Goal: Task Accomplishment & Management: Manage account settings

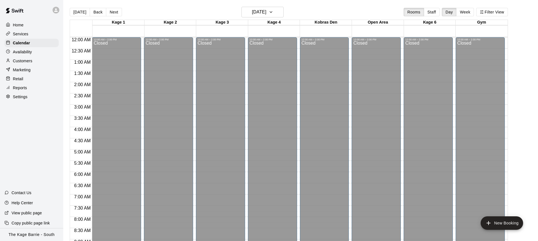
scroll to position [312, 0]
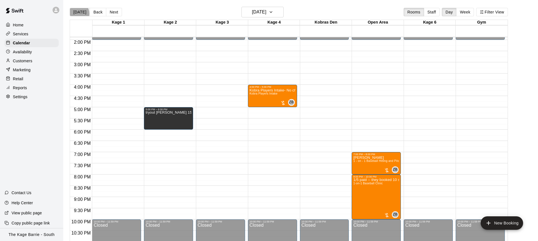
click at [78, 13] on button "[DATE]" at bounding box center [80, 12] width 20 height 8
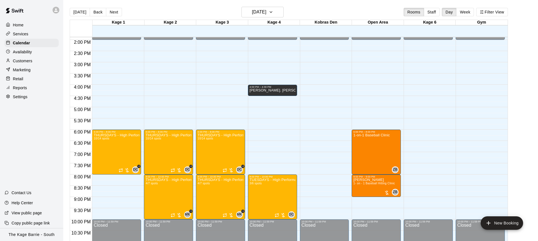
click at [96, 12] on button "Back" at bounding box center [98, 12] width 17 height 8
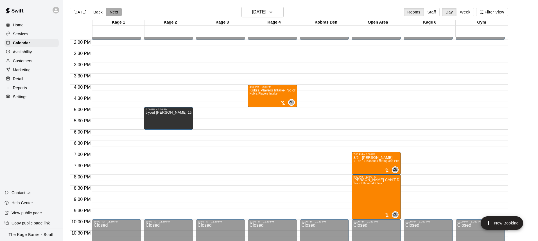
drag, startPoint x: 115, startPoint y: 15, endPoint x: 119, endPoint y: 16, distance: 4.1
click at [115, 15] on button "Next" at bounding box center [114, 12] width 16 height 8
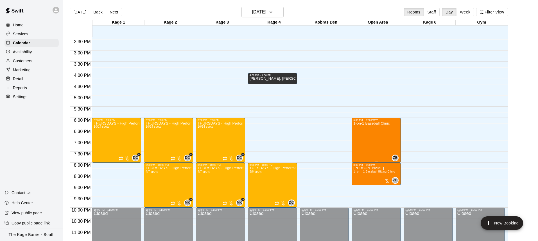
scroll to position [329, 0]
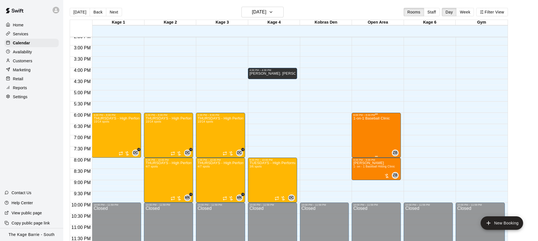
click at [375, 137] on div "1-on-1 Baseball Clinic" at bounding box center [371, 237] width 37 height 241
click at [363, 138] on button "edit" at bounding box center [358, 135] width 11 height 11
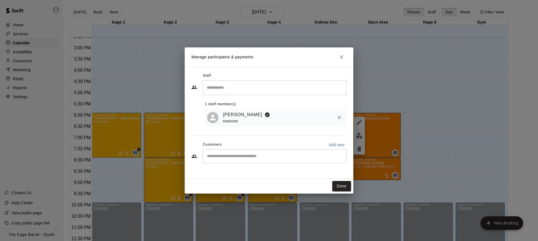
click at [258, 156] on input "Start typing to search customers..." at bounding box center [274, 157] width 139 height 6
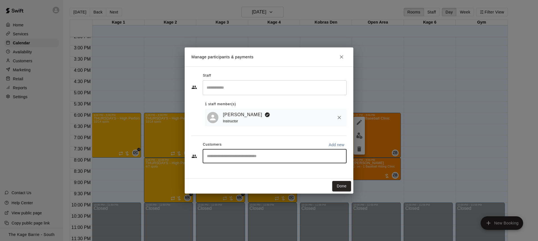
paste input "**********"
type input "**********"
click at [273, 171] on div "Angelo Spaziani c.duque.perez@gmail.com" at bounding box center [280, 173] width 124 height 12
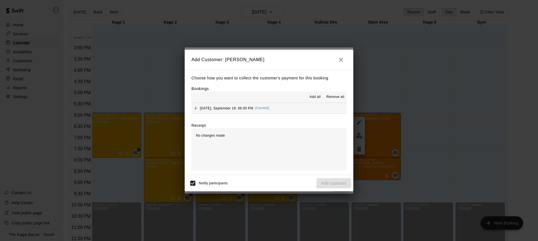
click at [317, 97] on span "Add all" at bounding box center [314, 97] width 11 height 6
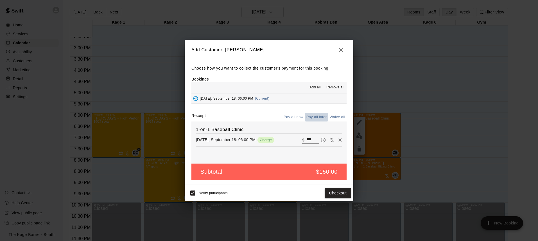
click at [321, 118] on button "Pay all later" at bounding box center [316, 117] width 23 height 9
click at [337, 117] on button "Waive all" at bounding box center [337, 117] width 19 height 9
type input "*"
click at [341, 194] on button "Add customer" at bounding box center [333, 193] width 35 height 10
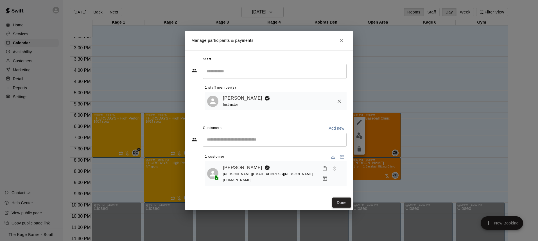
click at [342, 201] on button "Done" at bounding box center [341, 203] width 19 height 10
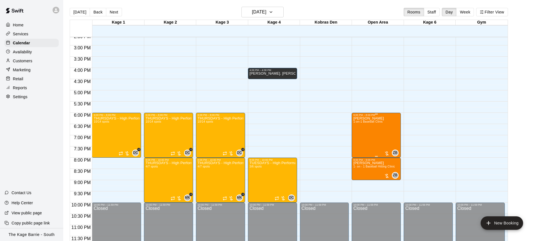
click at [372, 135] on div "Angelo Spaziani 1-on-1 Baseball Clinic" at bounding box center [368, 237] width 31 height 241
click at [360, 78] on div at bounding box center [269, 120] width 538 height 241
click at [99, 15] on button "Back" at bounding box center [98, 12] width 17 height 8
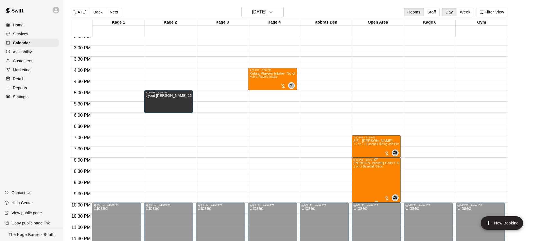
click at [360, 183] on img "edit" at bounding box center [359, 181] width 6 height 6
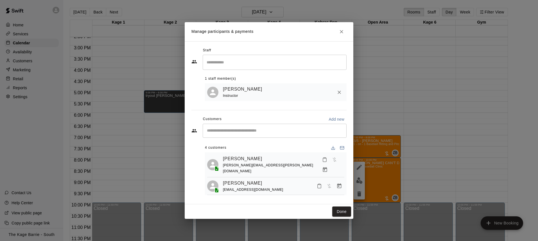
scroll to position [32, 0]
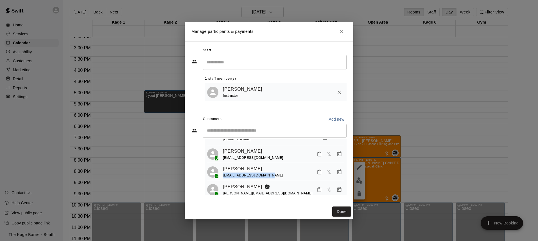
drag, startPoint x: 278, startPoint y: 170, endPoint x: 222, endPoint y: 171, distance: 56.5
click at [222, 171] on div "Henry Mackay connect@laurenmackay.com" at bounding box center [275, 171] width 137 height 13
copy span "connect@laurenmackay.com"
click at [341, 32] on icon "Close" at bounding box center [342, 32] width 6 height 6
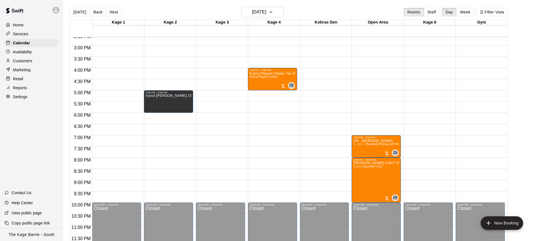
click at [23, 13] on img at bounding box center [14, 10] width 29 height 17
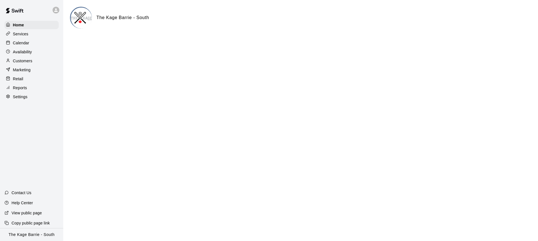
click at [79, 20] on img at bounding box center [81, 18] width 21 height 21
click at [56, 10] on icon at bounding box center [55, 10] width 5 height 5
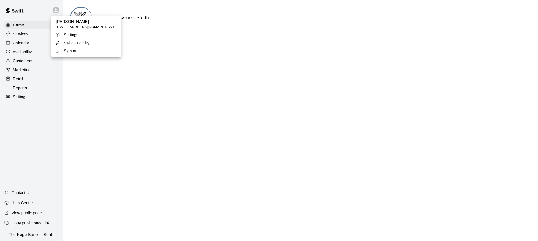
click at [190, 28] on div at bounding box center [269, 120] width 538 height 241
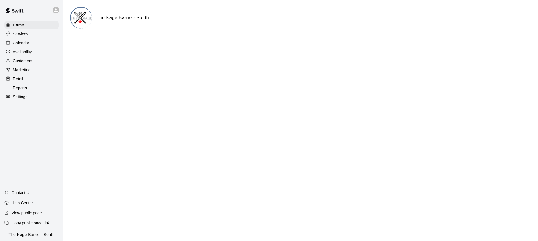
click at [37, 235] on p "The Kage Barrie - South" at bounding box center [32, 235] width 46 height 6
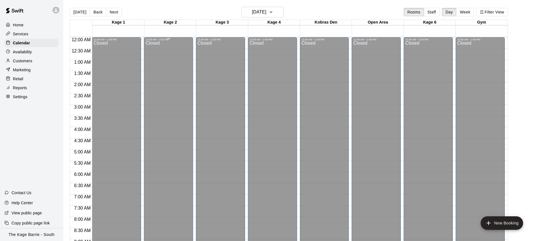
scroll to position [312, 0]
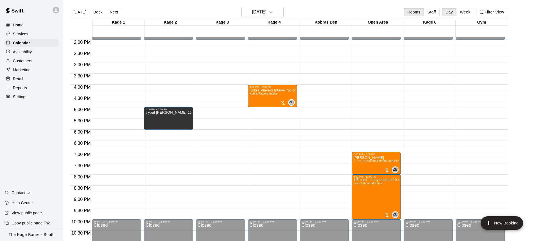
click at [83, 12] on button "[DATE]" at bounding box center [80, 12] width 20 height 8
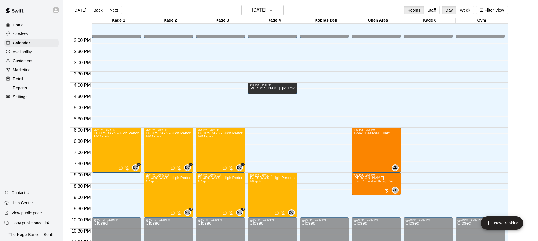
scroll to position [2, 0]
click at [58, 12] on icon at bounding box center [55, 10] width 5 height 5
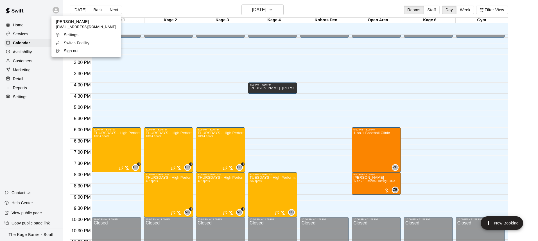
click at [95, 44] on li "Switch Facility" at bounding box center [85, 43] width 69 height 8
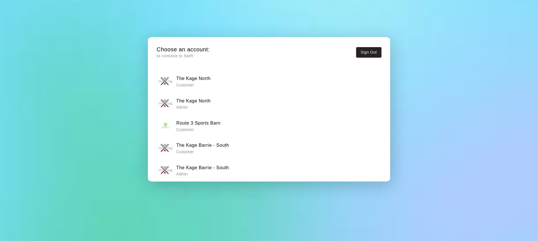
click at [267, 108] on div "The Kage North Admin" at bounding box center [268, 104] width 221 height 14
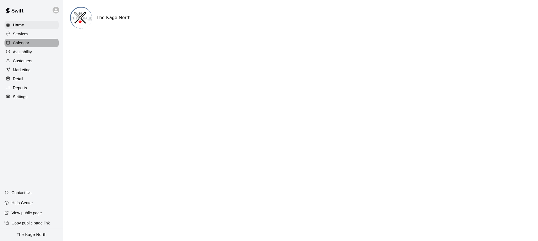
click at [37, 42] on div "Calendar" at bounding box center [31, 43] width 54 height 8
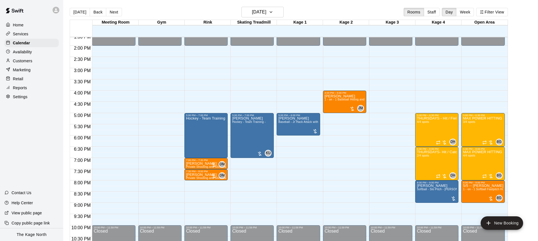
scroll to position [329, 0]
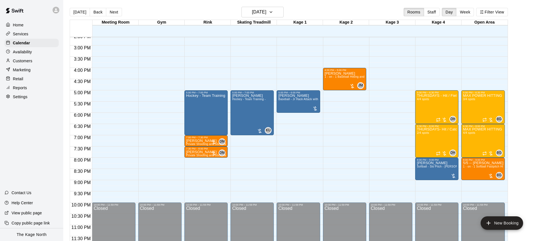
click at [58, 9] on div at bounding box center [56, 10] width 7 height 7
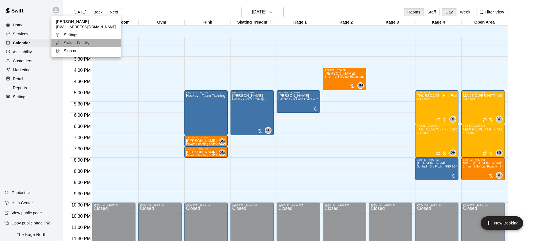
click at [95, 44] on li "Switch Facility" at bounding box center [85, 43] width 69 height 8
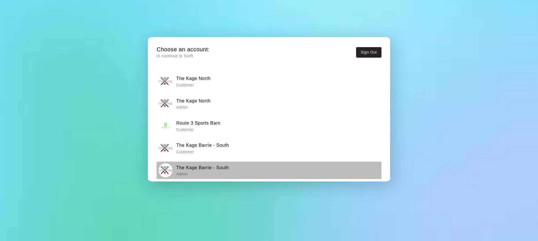
click at [215, 175] on p "Admin" at bounding box center [202, 174] width 53 height 6
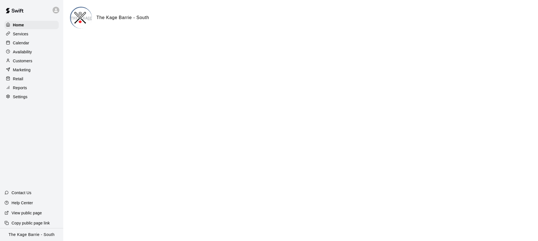
click at [33, 40] on div "Calendar" at bounding box center [31, 43] width 54 height 8
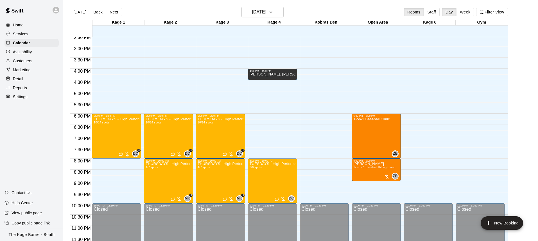
scroll to position [329, 0]
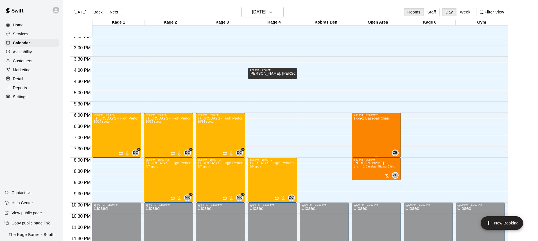
click at [367, 135] on div "1-on-1 Baseball Clinic" at bounding box center [371, 237] width 37 height 241
click at [360, 136] on img "edit" at bounding box center [359, 136] width 6 height 6
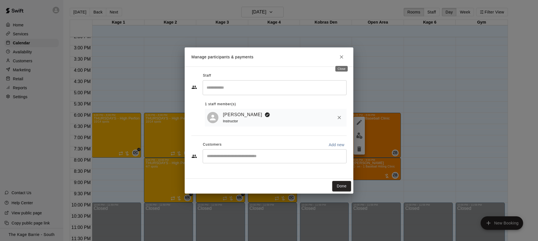
click at [342, 55] on icon "Close" at bounding box center [342, 57] width 6 height 6
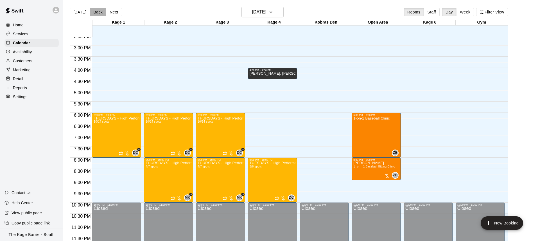
click at [97, 12] on button "Back" at bounding box center [98, 12] width 17 height 8
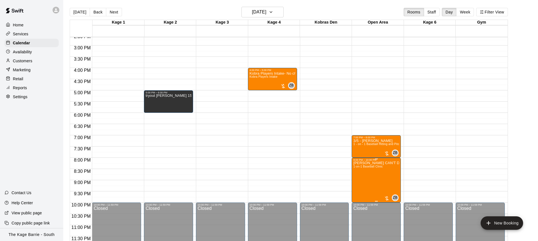
click at [361, 183] on img "edit" at bounding box center [359, 181] width 6 height 6
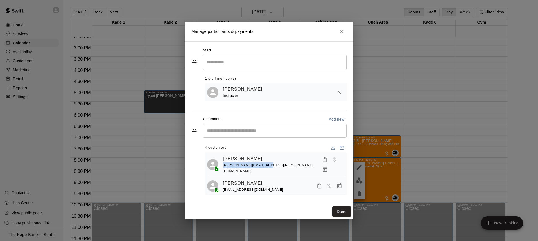
drag, startPoint x: 270, startPoint y: 166, endPoint x: 223, endPoint y: 166, distance: 47.8
click at [222, 166] on div "Angelo Spaziani c.duque.perez@gmail.com" at bounding box center [275, 165] width 137 height 20
copy span "c.duque.perez@gmail.com"
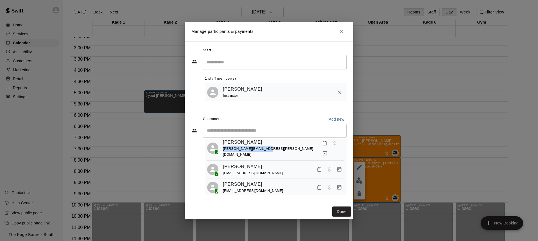
scroll to position [21, 0]
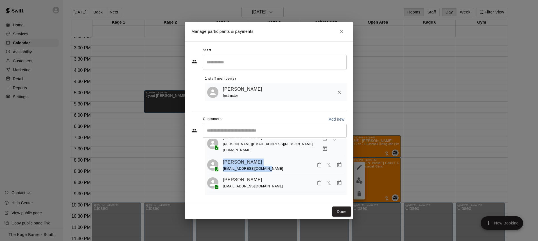
drag, startPoint x: 270, startPoint y: 162, endPoint x: 220, endPoint y: 155, distance: 50.8
click at [220, 159] on div "Danny Shelson leigh.shelson@gmail.com" at bounding box center [275, 165] width 137 height 13
copy div "Danny Shelson leigh.shelson@gmail.com"
drag, startPoint x: 342, startPoint y: 32, endPoint x: 345, endPoint y: 37, distance: 5.8
click at [342, 32] on icon "Close" at bounding box center [341, 31] width 3 height 3
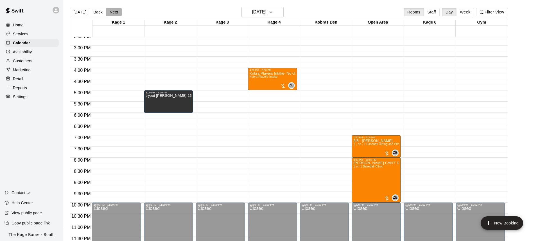
drag, startPoint x: 115, startPoint y: 11, endPoint x: 189, endPoint y: 48, distance: 82.3
click at [115, 11] on button "Next" at bounding box center [114, 12] width 16 height 8
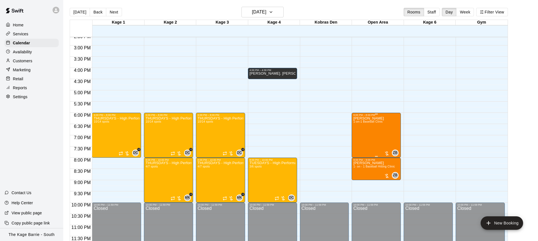
click at [373, 132] on div "Angelo Spaziani 1-on-1 Baseball Clinic" at bounding box center [368, 237] width 31 height 241
click at [360, 135] on img "edit" at bounding box center [359, 136] width 6 height 6
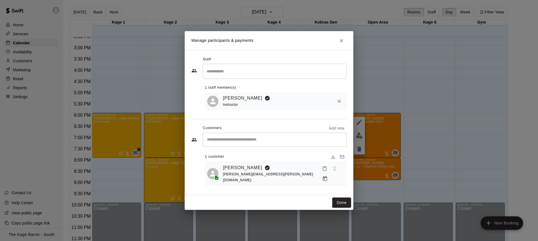
click at [266, 142] on input "Start typing to search customers..." at bounding box center [274, 140] width 139 height 6
paste input "**********"
type input "**********"
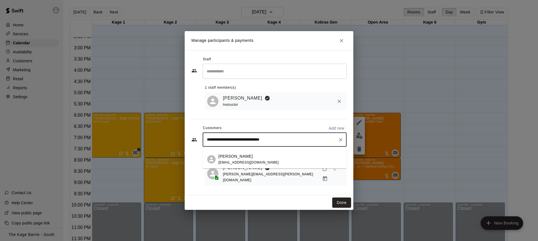
click at [260, 162] on div "Danny Shelson leigh.shelson@gmail.com" at bounding box center [280, 160] width 124 height 12
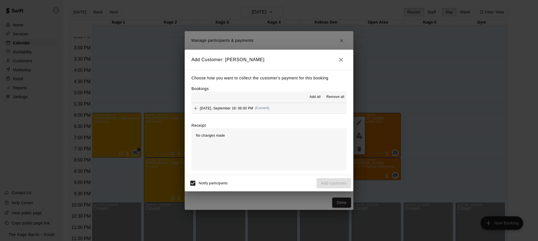
click at [314, 98] on span "Add all" at bounding box center [314, 97] width 11 height 6
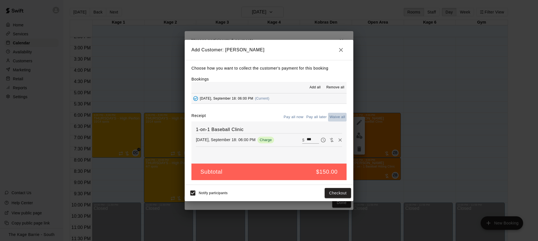
drag, startPoint x: 333, startPoint y: 117, endPoint x: 333, endPoint y: 125, distance: 7.9
click at [332, 117] on button "Waive all" at bounding box center [337, 117] width 19 height 9
type input "*"
click at [339, 196] on button "Add customer" at bounding box center [333, 193] width 35 height 10
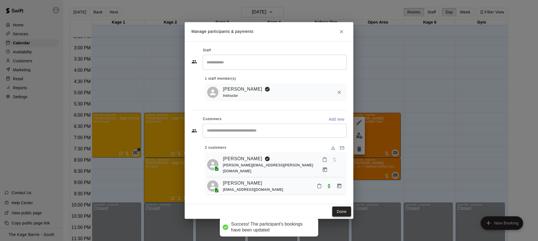
click at [344, 210] on button "Done" at bounding box center [341, 212] width 19 height 10
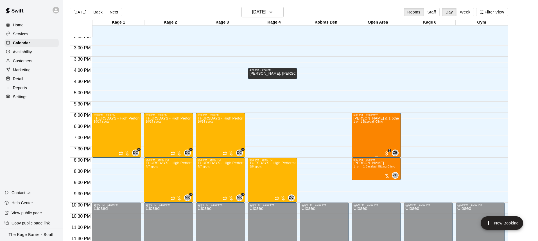
click at [370, 130] on div "Danny Shelson & 1 other 1-on-1 Baseball Clinic" at bounding box center [376, 237] width 46 height 241
click at [358, 135] on img "edit" at bounding box center [359, 136] width 6 height 6
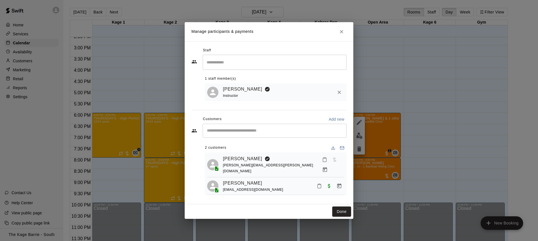
click at [236, 133] on input "Start typing to search customers..." at bounding box center [274, 131] width 139 height 6
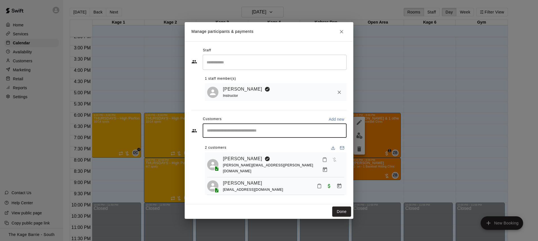
paste input "**********"
type input "**********"
click at [280, 150] on div "Henry Mackay connect@laurenmackay.com" at bounding box center [280, 149] width 124 height 12
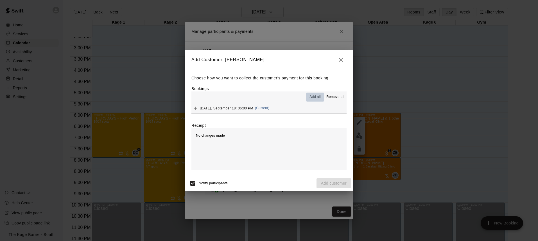
click at [317, 98] on span "Add all" at bounding box center [314, 97] width 11 height 6
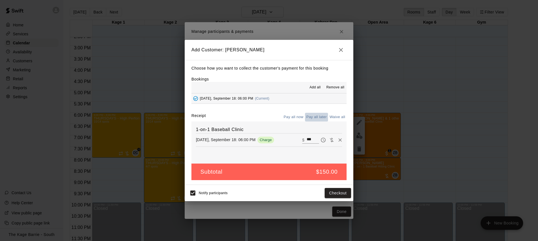
click at [318, 117] on button "Pay all later" at bounding box center [316, 117] width 23 height 9
drag, startPoint x: 345, startPoint y: 117, endPoint x: 341, endPoint y: 117, distance: 3.4
click at [341, 117] on button "Waive all" at bounding box center [337, 117] width 19 height 9
type input "*"
click at [344, 194] on button "Add customer" at bounding box center [333, 193] width 35 height 10
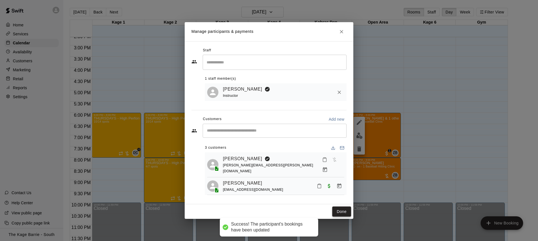
click at [343, 212] on button "Done" at bounding box center [341, 212] width 19 height 10
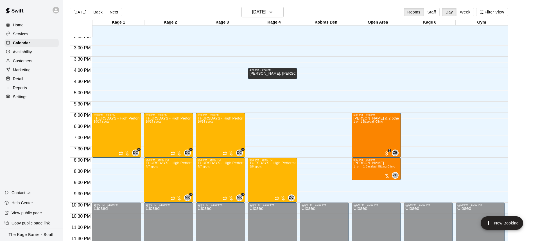
click at [98, 11] on button "Back" at bounding box center [98, 12] width 17 height 8
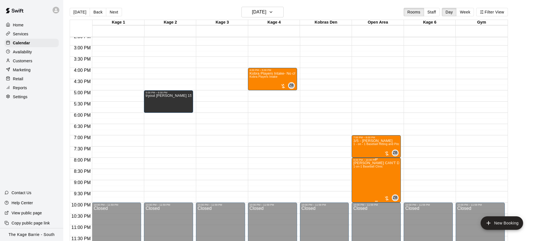
click at [360, 180] on img "edit" at bounding box center [359, 181] width 6 height 6
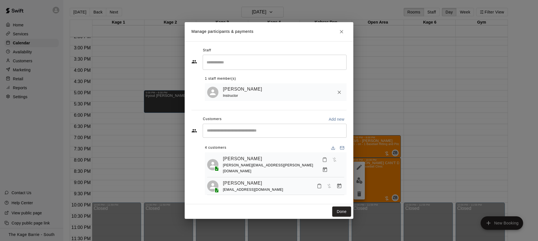
scroll to position [32, 0]
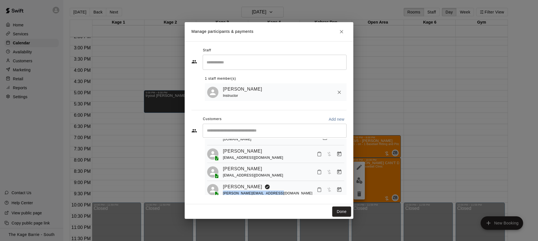
drag, startPoint x: 274, startPoint y: 189, endPoint x: 222, endPoint y: 189, distance: 52.5
click at [222, 189] on div "Michael Jarvis michael.jarvis0722@gmail.com" at bounding box center [275, 189] width 137 height 13
copy span "michael.jarvis0722@gmail.com"
click at [344, 30] on icon "Close" at bounding box center [342, 32] width 6 height 6
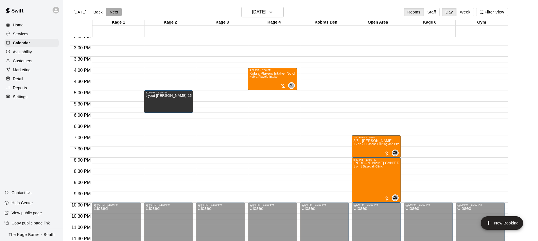
click at [114, 13] on button "Next" at bounding box center [114, 12] width 16 height 8
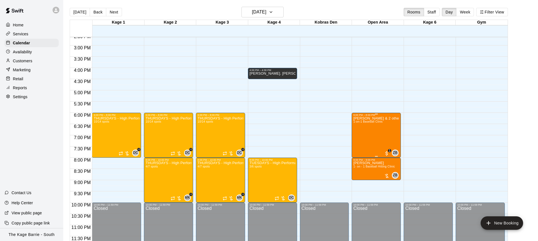
click at [374, 139] on div "Henry Mackay & 2 others 1-on-1 Baseball Clinic" at bounding box center [376, 237] width 46 height 241
click at [360, 139] on img "edit" at bounding box center [359, 136] width 6 height 6
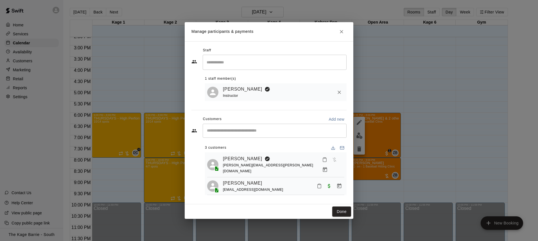
scroll to position [14, 0]
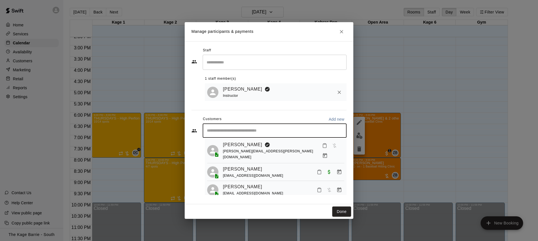
click at [239, 131] on input "Start typing to search customers..." at bounding box center [274, 131] width 139 height 6
paste input "**********"
type input "**********"
click at [282, 148] on div "Michael Jarvis michael.jarvis0722@gmail.com" at bounding box center [280, 147] width 124 height 12
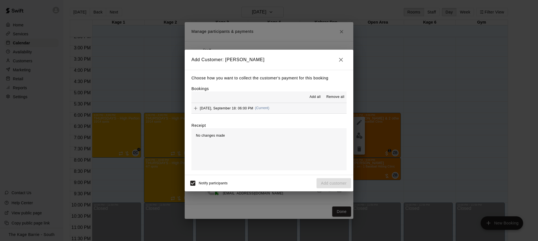
click at [315, 97] on span "Add all" at bounding box center [314, 97] width 11 height 6
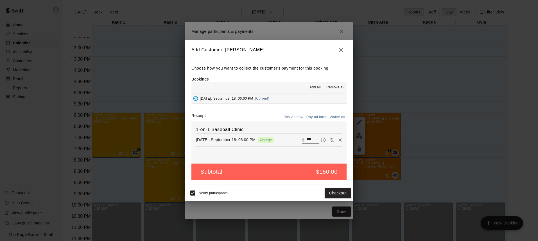
click at [336, 118] on button "Waive all" at bounding box center [337, 117] width 19 height 9
type input "*"
click at [332, 195] on button "Add customer" at bounding box center [333, 193] width 35 height 10
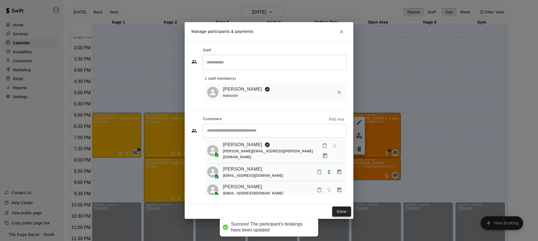
click at [344, 214] on button "Done" at bounding box center [341, 212] width 19 height 10
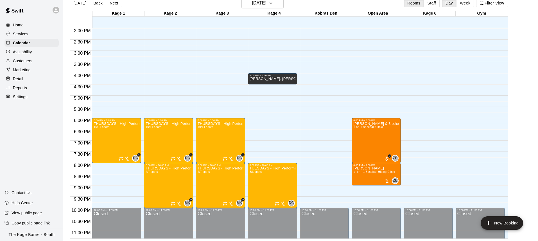
scroll to position [316, 0]
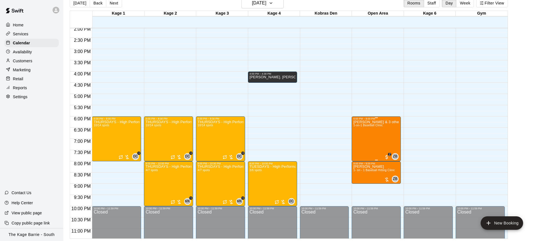
click at [368, 131] on div "Michael Jarvis & 3 others 1-on-1 Baseball Clinic" at bounding box center [376, 240] width 46 height 241
click at [356, 126] on icon "edit" at bounding box center [359, 126] width 7 height 7
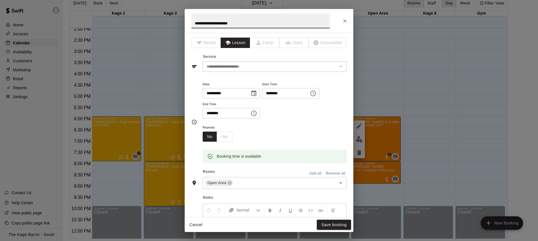
drag, startPoint x: 239, startPoint y: 24, endPoint x: 156, endPoint y: 15, distance: 83.0
click at [156, 15] on div "**********" at bounding box center [269, 120] width 538 height 241
type input "**********"
click at [342, 226] on button "Save booking" at bounding box center [334, 225] width 34 height 10
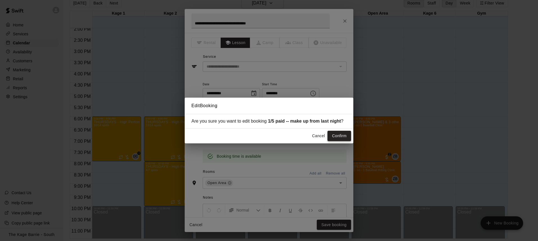
click at [340, 139] on button "Confirm" at bounding box center [339, 136] width 24 height 10
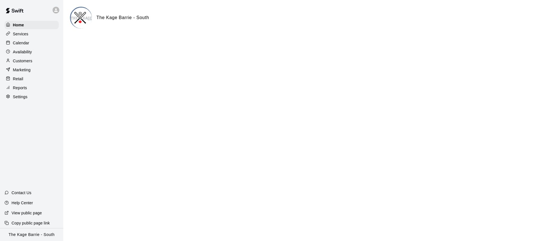
click at [31, 41] on div "Calendar" at bounding box center [31, 43] width 54 height 8
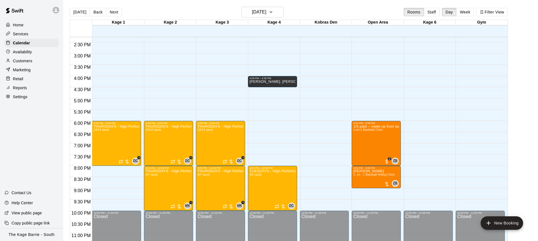
scroll to position [329, 0]
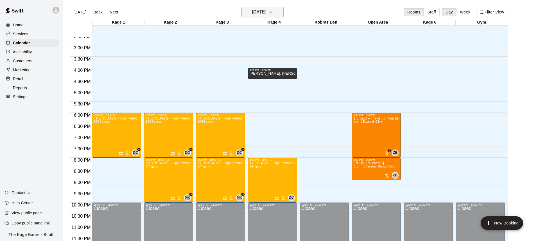
click at [273, 12] on icon "button" at bounding box center [271, 12] width 4 height 7
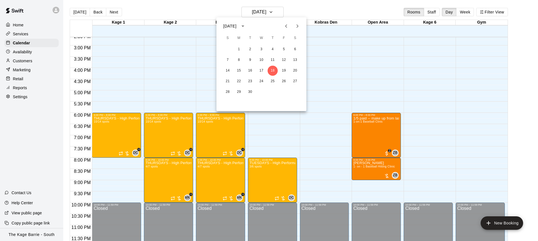
click at [315, 7] on div at bounding box center [269, 120] width 538 height 241
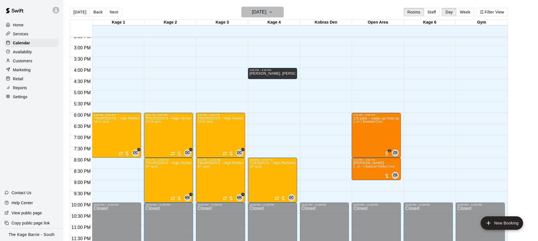
click at [282, 14] on button "[DATE]" at bounding box center [262, 12] width 42 height 11
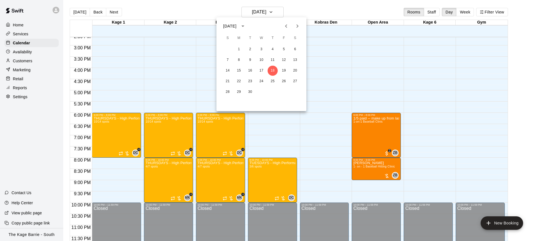
click at [296, 26] on icon "Next month" at bounding box center [297, 26] width 7 height 7
click at [295, 24] on icon "Next month" at bounding box center [297, 26] width 7 height 7
click at [239, 62] on button "3" at bounding box center [239, 60] width 10 height 10
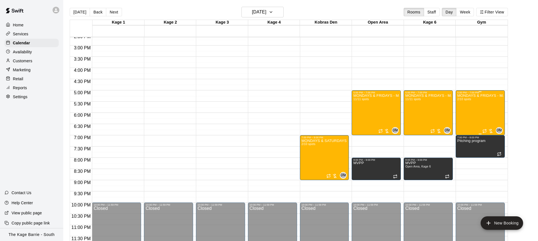
click at [480, 114] on div "MONDAYS & FRIDAYS - Max Velocity Pitching Program - 14U - 15U 2/10 spots" at bounding box center [480, 214] width 46 height 241
click at [465, 99] on icon "edit" at bounding box center [462, 100] width 7 height 7
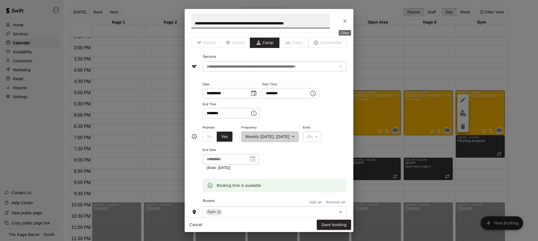
drag, startPoint x: 345, startPoint y: 19, endPoint x: 345, endPoint y: 24, distance: 4.5
click at [345, 19] on icon "Close" at bounding box center [345, 21] width 6 height 6
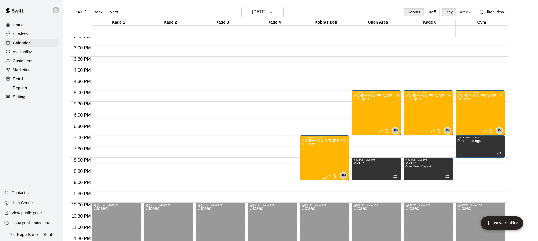
click at [308, 148] on icon "edit" at bounding box center [307, 145] width 7 height 7
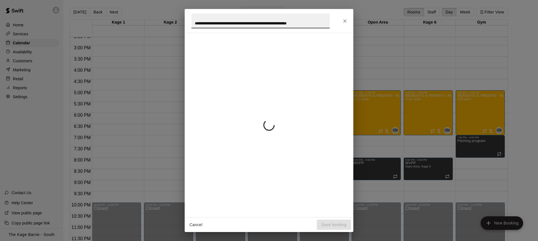
scroll to position [0, 7]
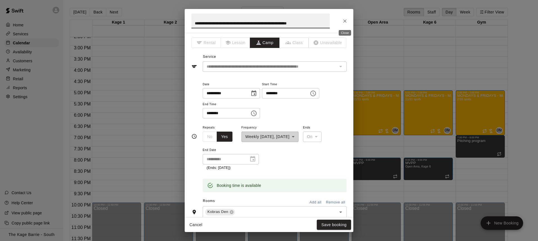
click at [346, 21] on icon "Close" at bounding box center [345, 21] width 6 height 6
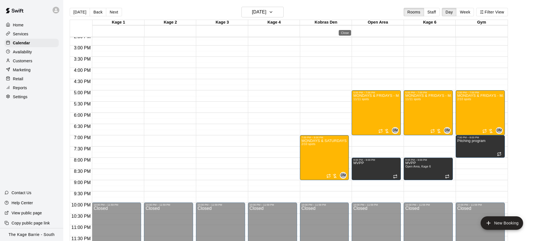
scroll to position [0, 0]
click at [310, 160] on button "edit" at bounding box center [306, 158] width 11 height 11
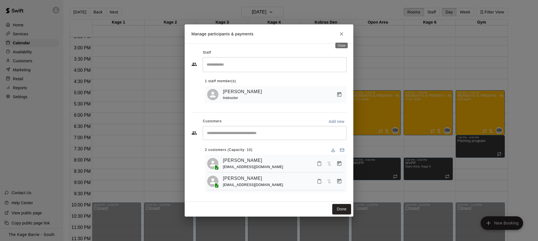
click at [343, 31] on icon "Close" at bounding box center [342, 34] width 6 height 6
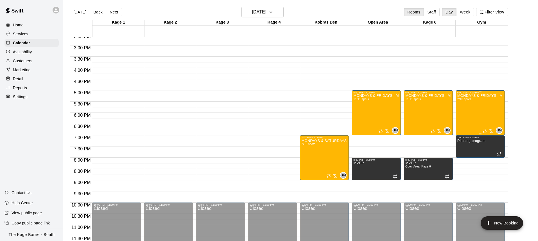
scroll to position [9, 0]
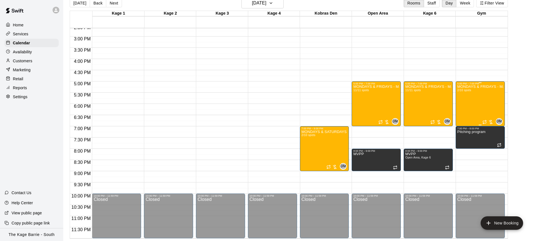
click at [482, 96] on div "MONDAYS & FRIDAYS - Max Velocity Pitching Program - 14U - 15U 2/10 spots" at bounding box center [480, 205] width 46 height 241
click at [463, 93] on icon "edit" at bounding box center [462, 91] width 7 height 7
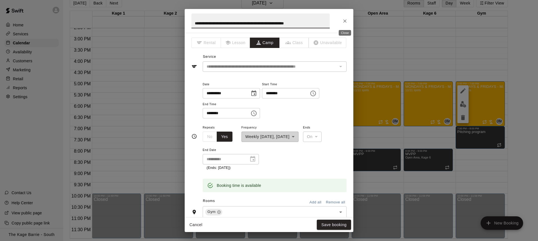
click at [348, 20] on button "Close" at bounding box center [345, 21] width 10 height 10
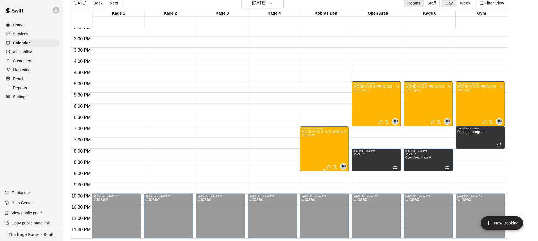
click at [308, 136] on icon "edit" at bounding box center [307, 136] width 7 height 7
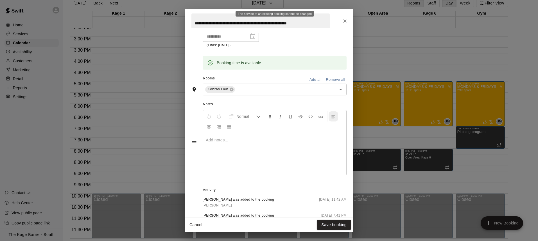
scroll to position [177, 0]
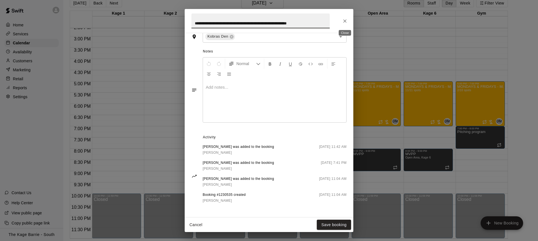
click at [346, 21] on icon "Close" at bounding box center [345, 21] width 6 height 6
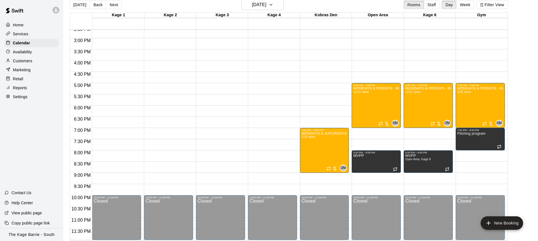
scroll to position [329, 0]
click at [117, 6] on button "Next" at bounding box center [114, 5] width 16 height 8
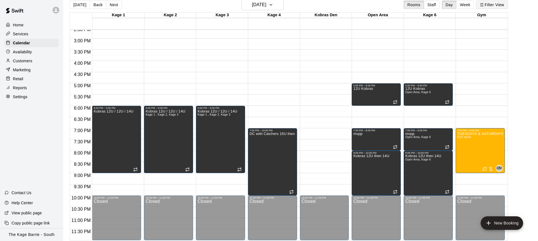
click at [498, 6] on button "Filter View" at bounding box center [491, 5] width 31 height 8
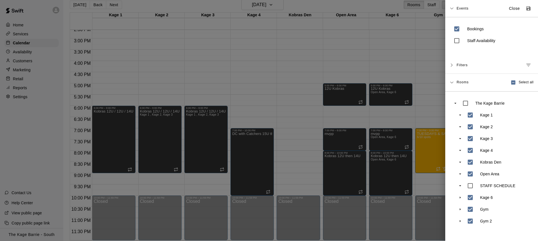
click at [287, 73] on div at bounding box center [269, 120] width 538 height 241
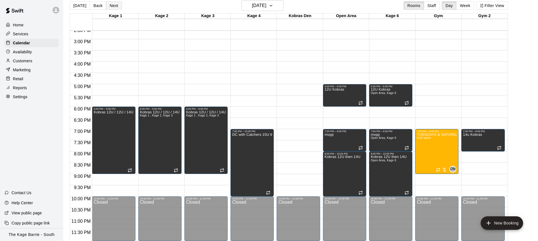
scroll to position [8, 0]
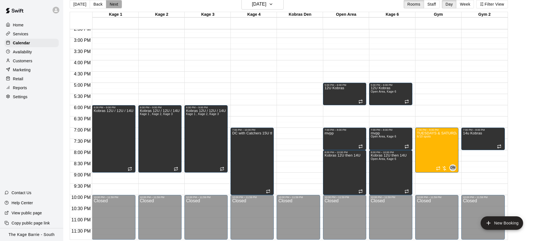
click at [112, 5] on button "Next" at bounding box center [114, 4] width 16 height 8
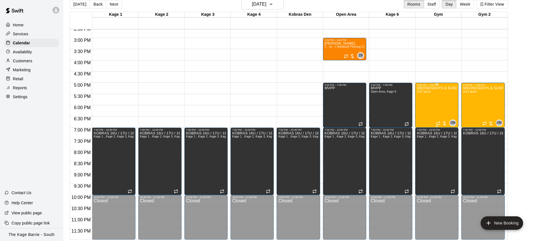
click at [426, 99] on div "WEDNESDAYS & SUNDAYS - Max Velocity Pitching Program - 14U - 15U 3/10 spots" at bounding box center [437, 207] width 40 height 241
click at [419, 92] on icon "edit" at bounding box center [422, 92] width 7 height 7
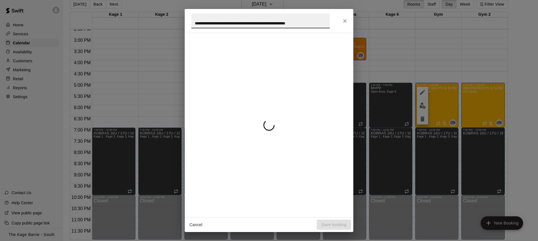
scroll to position [0, 8]
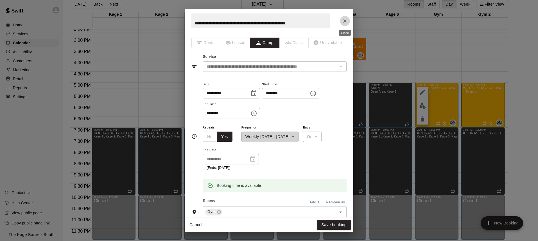
click at [345, 21] on icon "Close" at bounding box center [345, 21] width 6 height 6
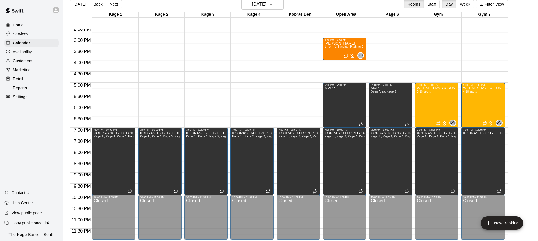
click at [474, 99] on div "WEDNESDAYS & SUNDAYS - Max Velocity Pitching Program - 12U - 13U 4/10 spots" at bounding box center [483, 207] width 40 height 241
click at [469, 95] on icon "edit" at bounding box center [468, 92] width 7 height 7
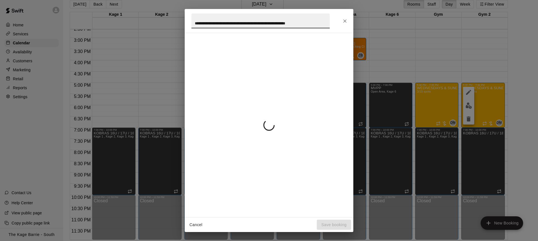
scroll to position [0, 8]
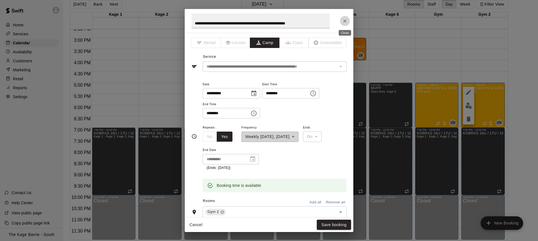
click at [343, 19] on icon "Close" at bounding box center [345, 21] width 6 height 6
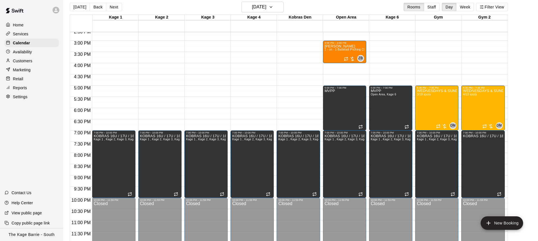
scroll to position [4, 0]
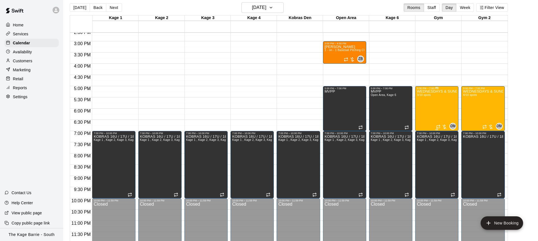
click at [423, 111] on div "WEDNESDAYS & SUNDAYS - Max Velocity Pitching Program - 14U - 15U 3/10 spots" at bounding box center [437, 210] width 40 height 241
click at [421, 112] on img "edit" at bounding box center [422, 109] width 6 height 6
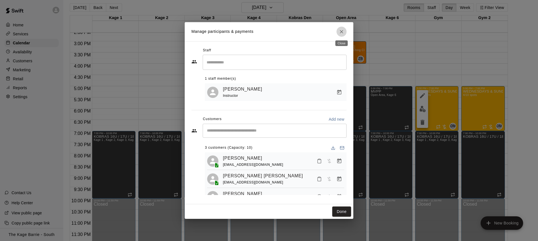
click at [342, 31] on icon "Close" at bounding box center [342, 32] width 6 height 6
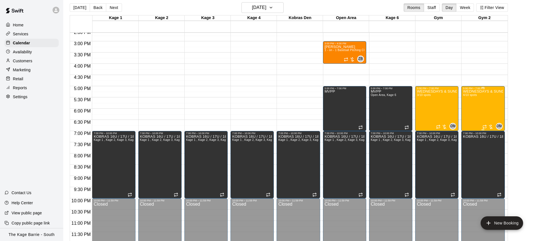
click at [480, 109] on div "WEDNESDAYS & SUNDAYS - Max Velocity Pitching Program - 12U - 13U 4/10 spots" at bounding box center [483, 210] width 40 height 241
click at [470, 109] on img "edit" at bounding box center [468, 109] width 6 height 6
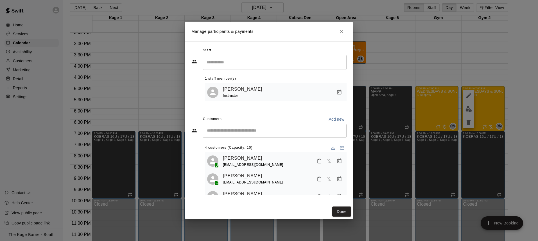
scroll to position [32, 0]
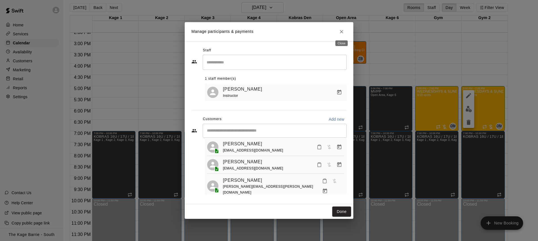
click at [343, 33] on icon "Close" at bounding box center [342, 32] width 6 height 6
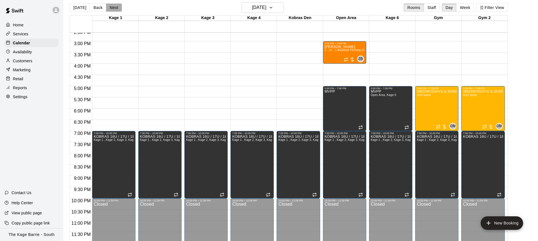
click at [115, 8] on button "Next" at bounding box center [114, 7] width 16 height 8
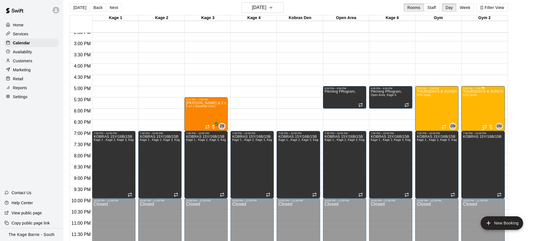
click at [484, 99] on div "THURSDAYS & SUNDAYS - Max Velocity Pitching Program - 16U - 18U 6/10 spots" at bounding box center [483, 210] width 40 height 241
click at [468, 96] on icon "edit" at bounding box center [468, 95] width 5 height 5
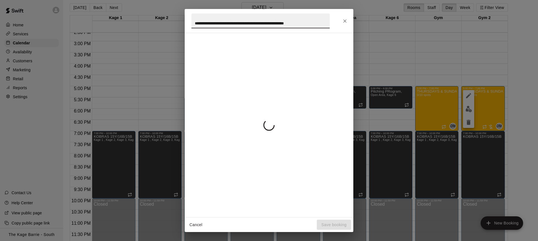
scroll to position [0, 4]
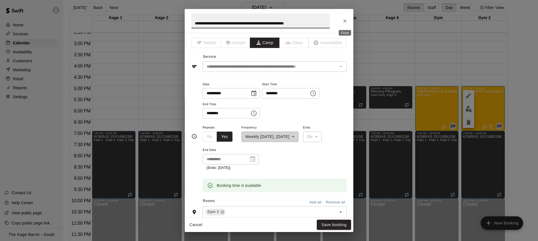
click at [346, 20] on icon "Close" at bounding box center [345, 21] width 6 height 6
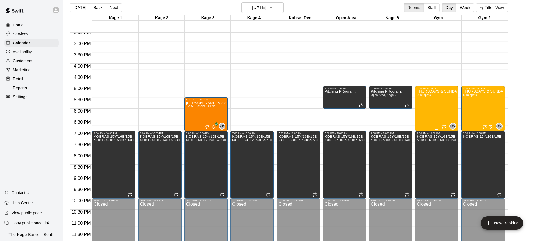
click at [423, 106] on div "THURSDAYS & SUNDAYS - Max Velocity Pitching Program -12u-13U 0/10 spots" at bounding box center [437, 210] width 40 height 241
click at [422, 95] on icon "edit" at bounding box center [422, 95] width 5 height 5
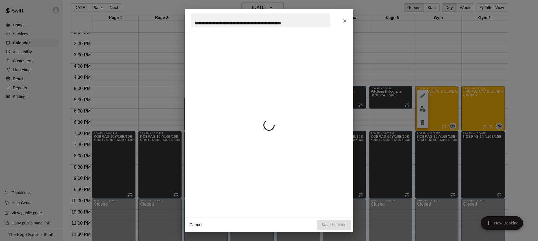
scroll to position [0, 1]
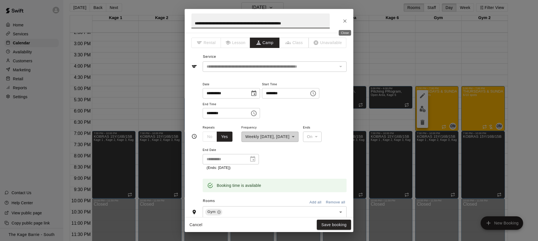
click at [344, 22] on icon "Close" at bounding box center [345, 21] width 6 height 6
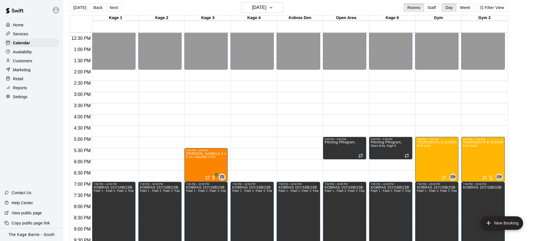
scroll to position [329, 0]
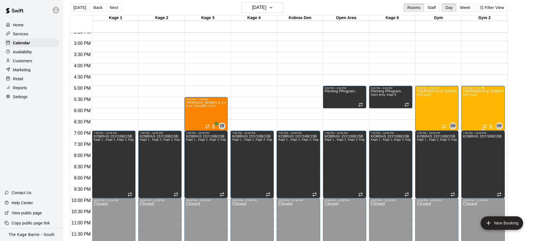
click at [485, 107] on div "THURSDAYS & SUNDAYS - Max Velocity Pitching Program - 16U - 18U 6/10 spots" at bounding box center [483, 210] width 40 height 241
click at [472, 108] on button "edit" at bounding box center [468, 108] width 11 height 11
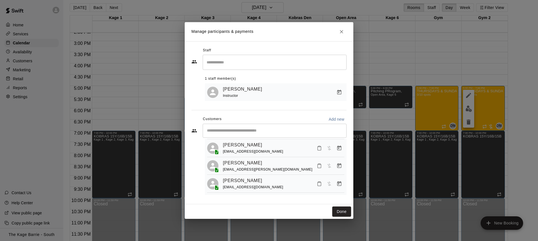
scroll to position [68, 0]
copy div "[PERSON_NAME] [PERSON_NAME][EMAIL_ADDRESS][PERSON_NAME][DOMAIN_NAME]"
drag, startPoint x: 262, startPoint y: 170, endPoint x: 221, endPoint y: 165, distance: 41.1
click at [221, 165] on div "[PERSON_NAME] [PERSON_NAME][EMAIL_ADDRESS][PERSON_NAME][DOMAIN_NAME]" at bounding box center [275, 166] width 137 height 13
click at [344, 31] on button "Close" at bounding box center [341, 32] width 10 height 10
